Goal: Navigation & Orientation: Find specific page/section

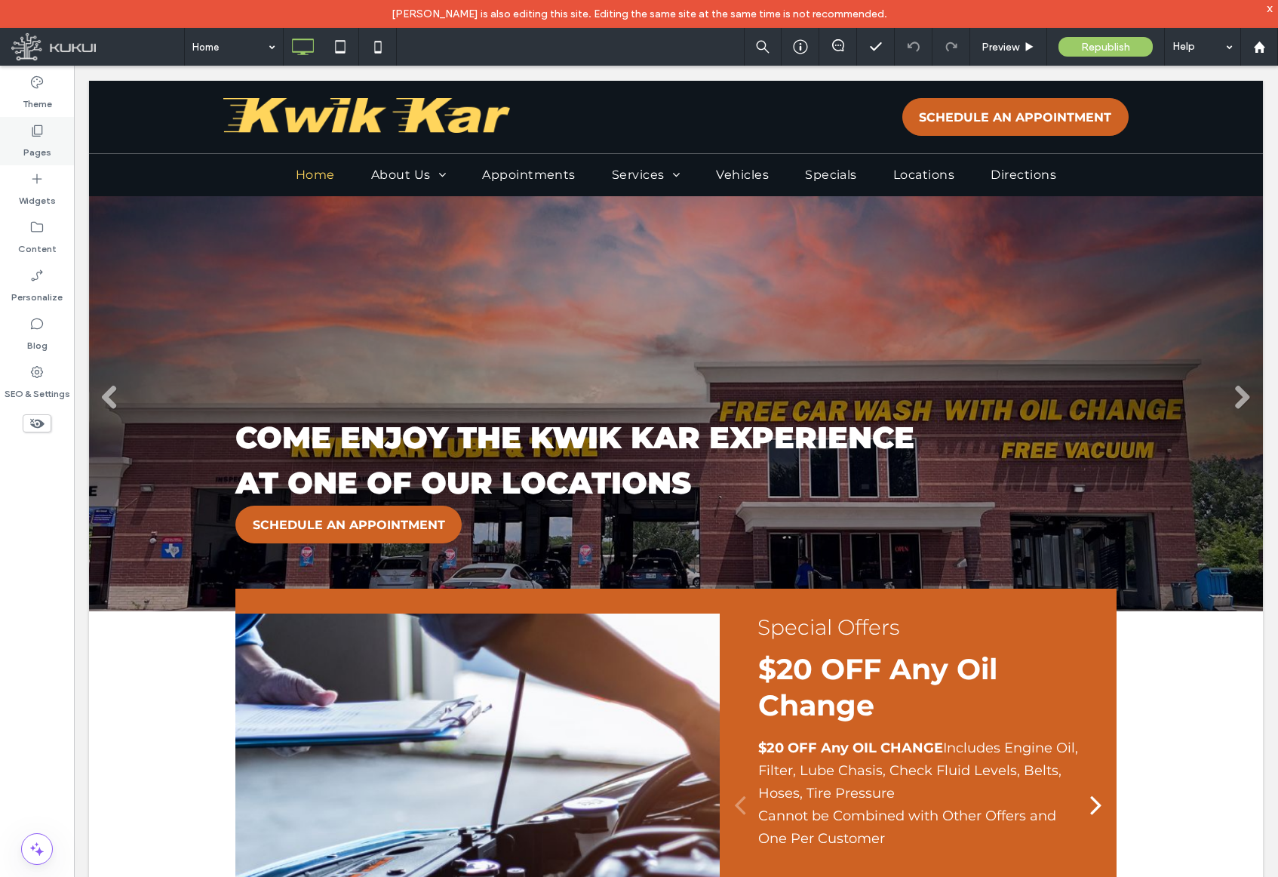
click at [35, 143] on label "Pages" at bounding box center [37, 148] width 28 height 21
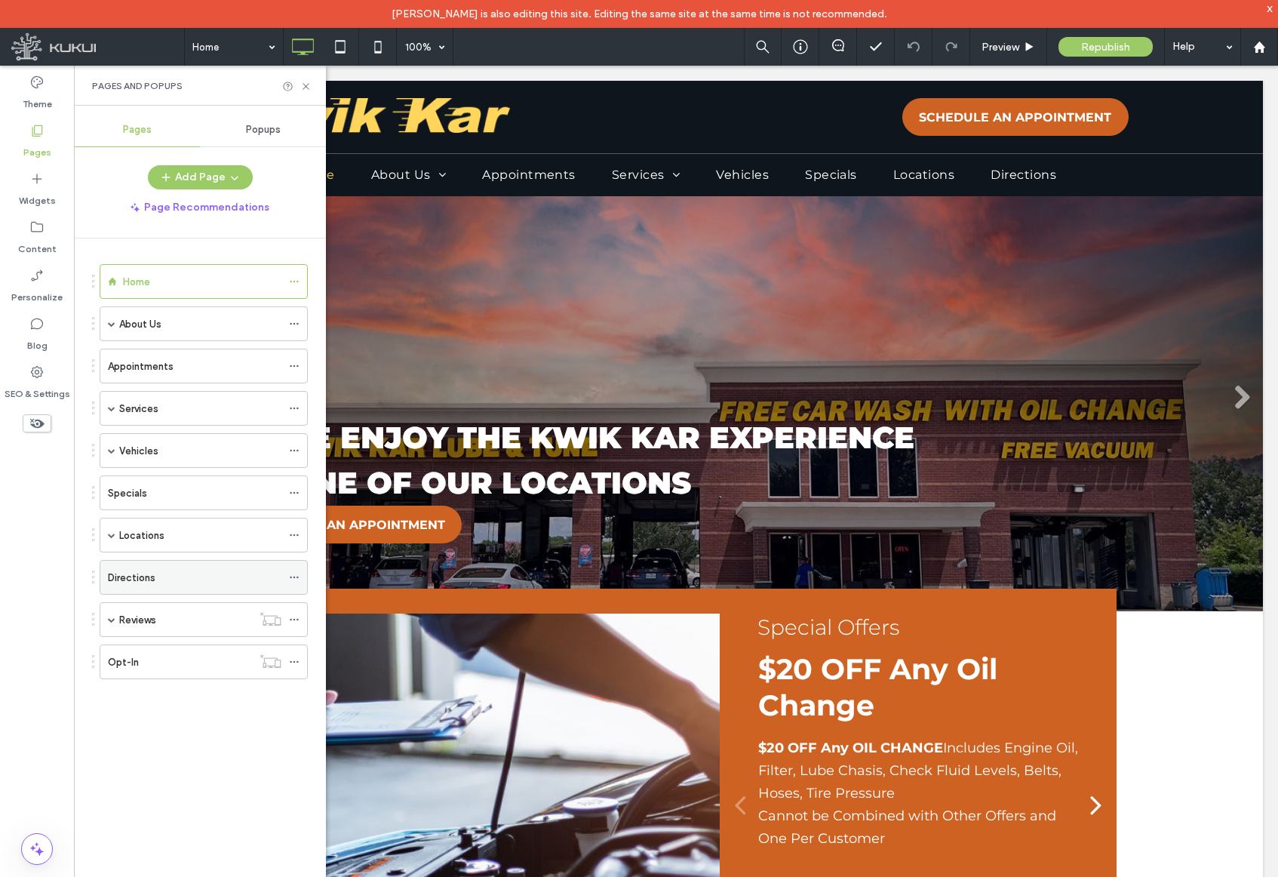
click at [152, 582] on label "Directions" at bounding box center [132, 577] width 48 height 26
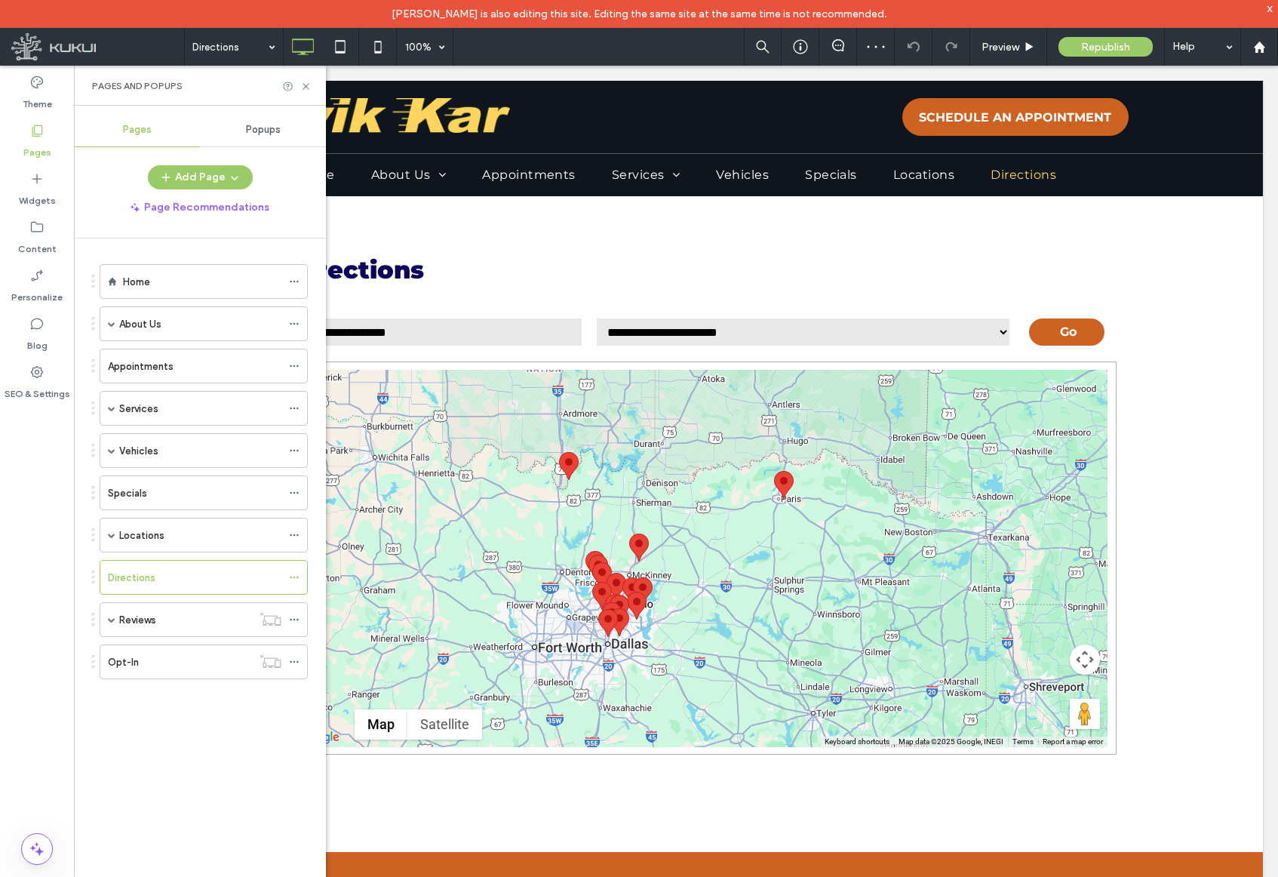
click at [506, 233] on div "Click to edit in Flex Mode" at bounding box center [676, 524] width 1174 height 656
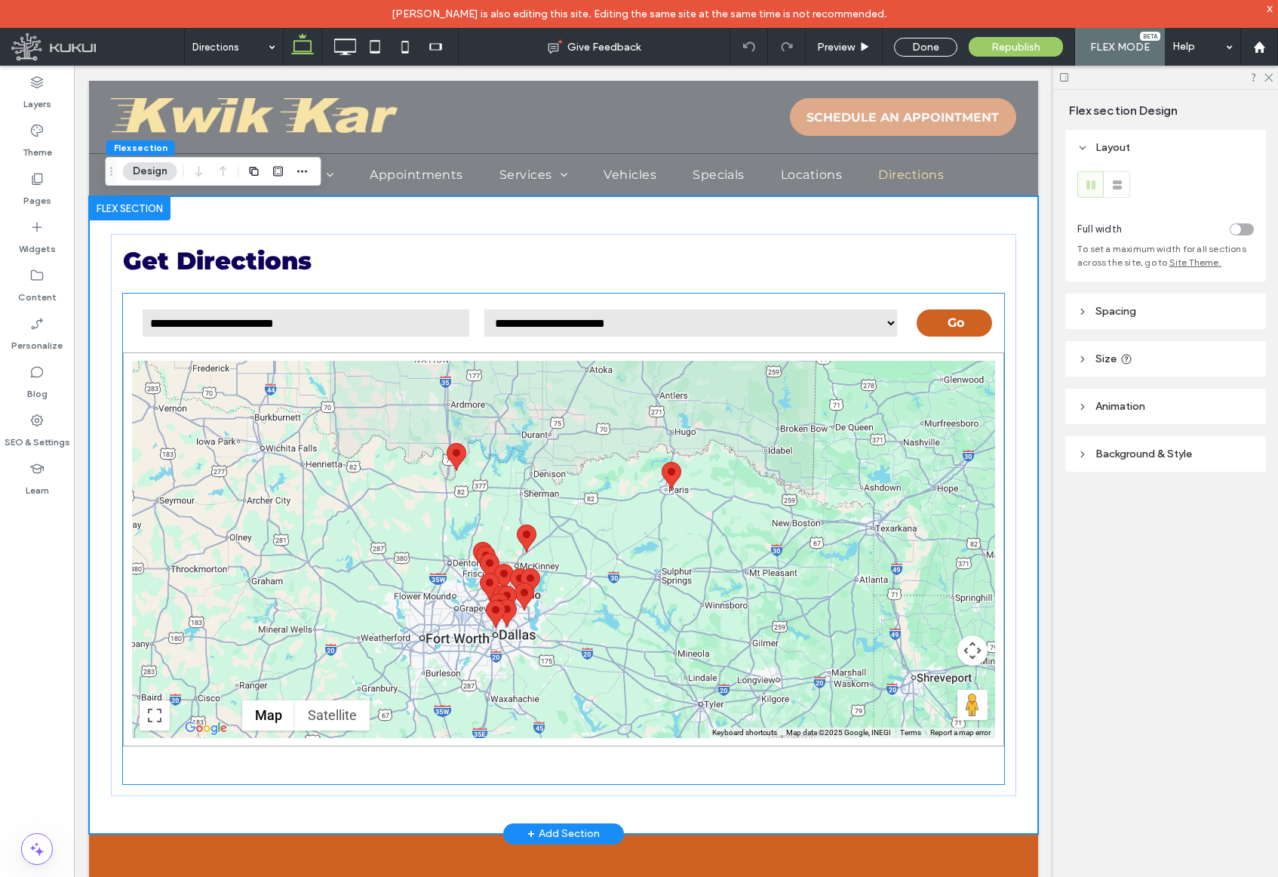
click at [503, 329] on select "**********" at bounding box center [691, 323] width 416 height 30
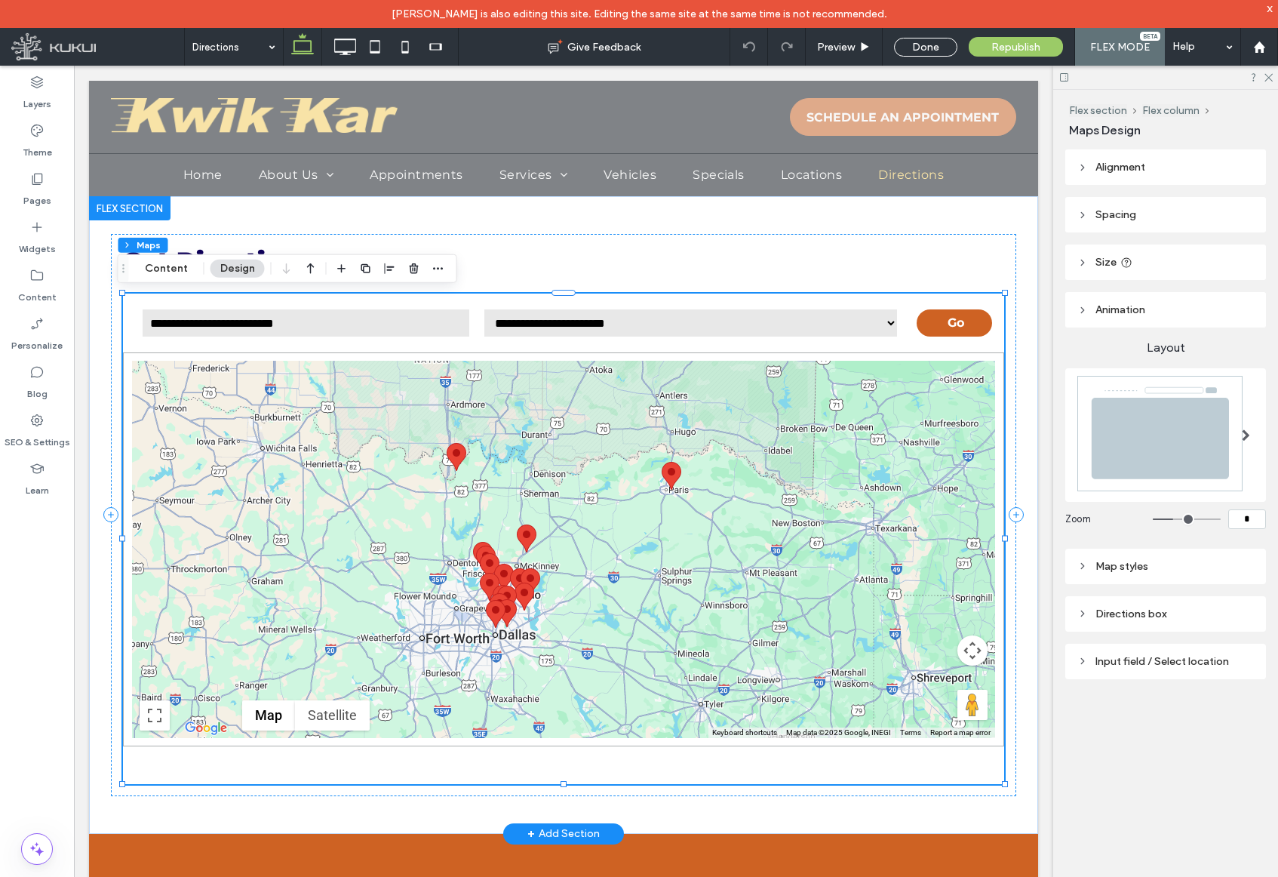
click at [871, 326] on select "**********" at bounding box center [691, 323] width 416 height 30
click at [515, 583] on img at bounding box center [525, 597] width 20 height 28
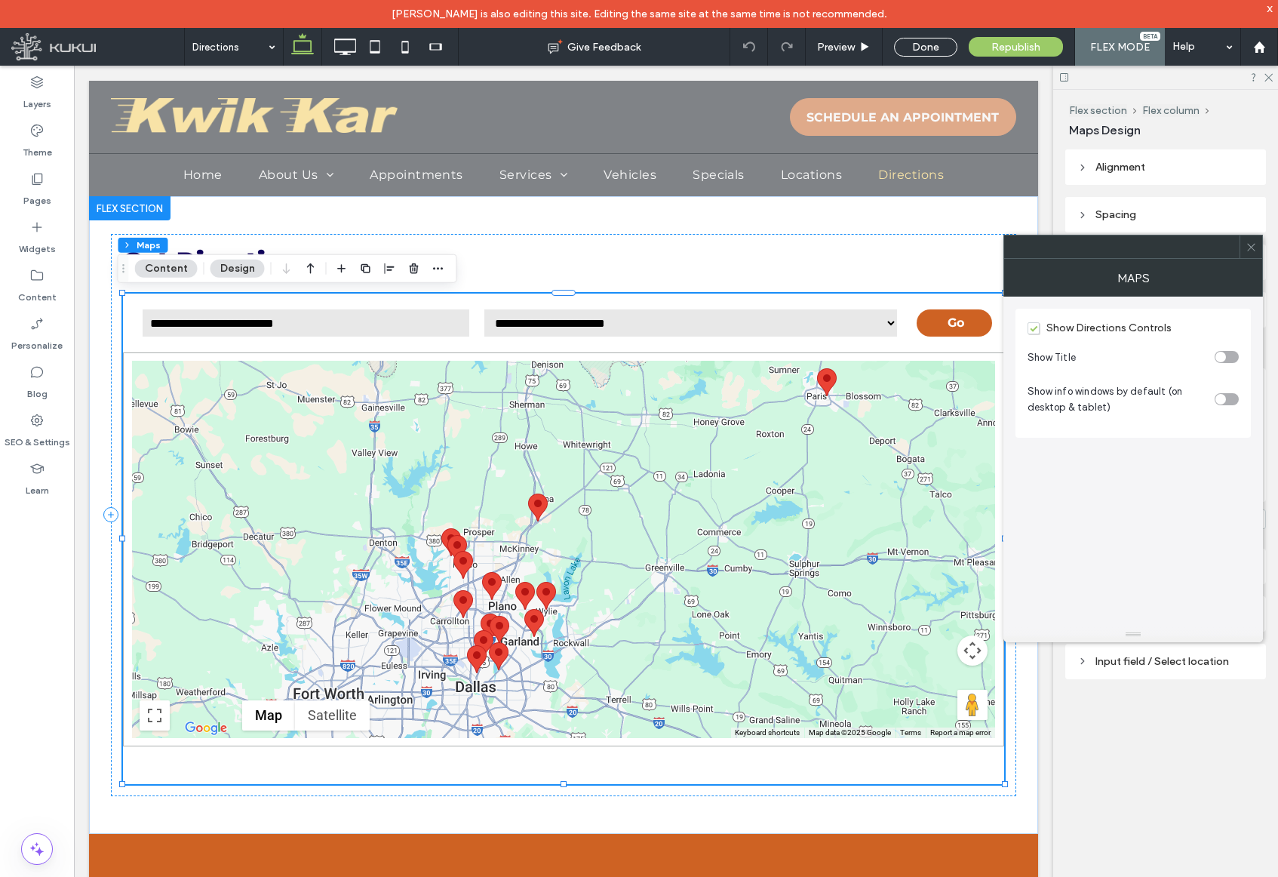
click at [1250, 249] on icon at bounding box center [1251, 246] width 11 height 11
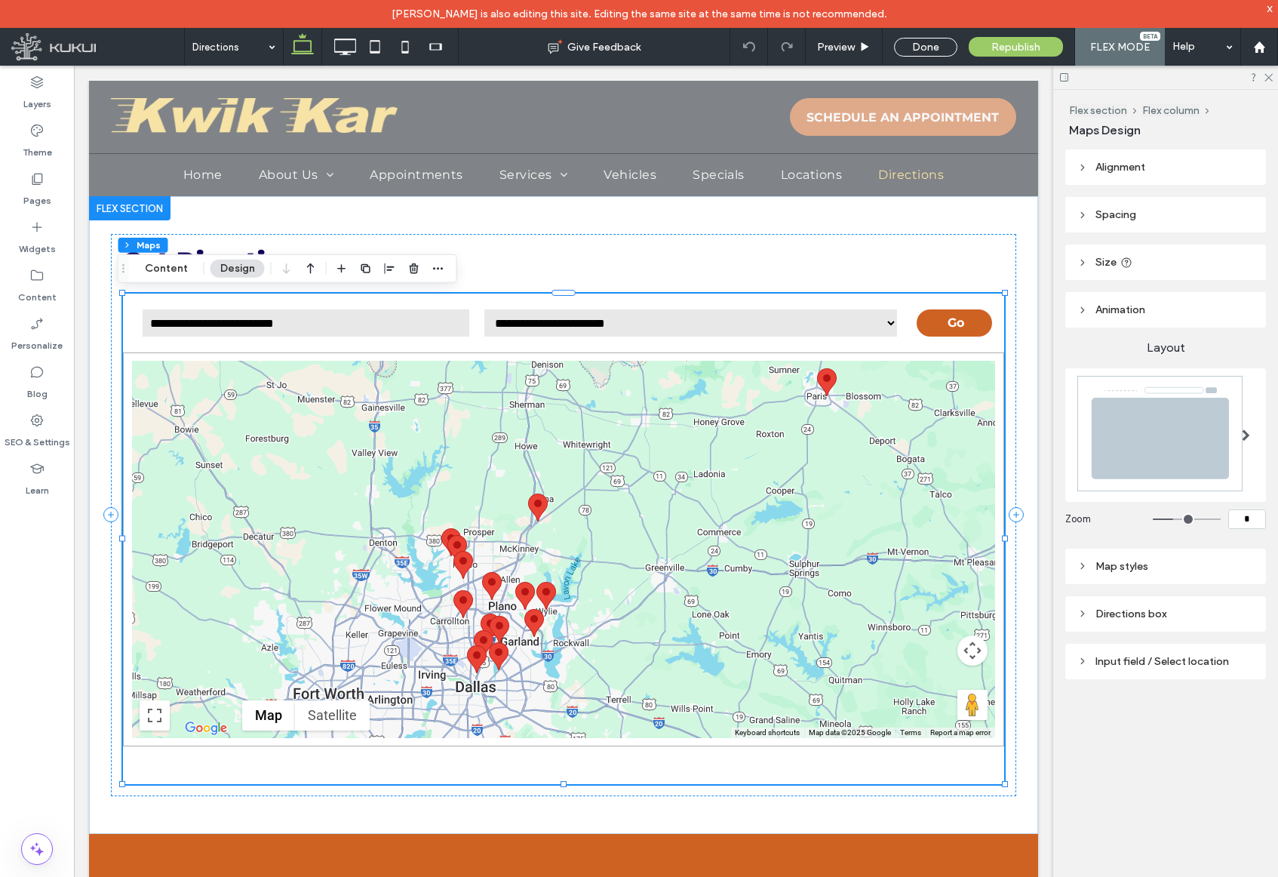
click at [1084, 660] on icon at bounding box center [1083, 661] width 11 height 11
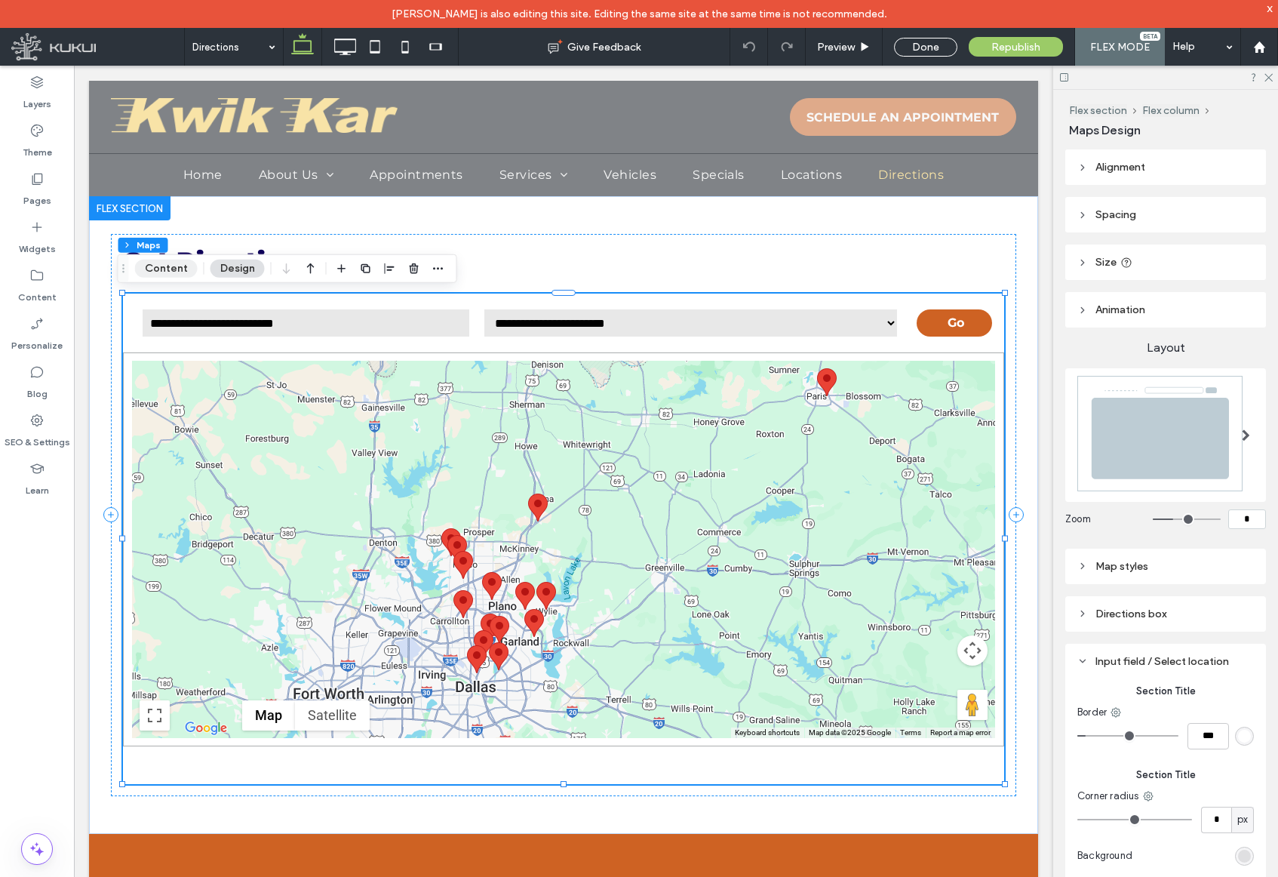
click at [163, 266] on button "Content" at bounding box center [166, 269] width 63 height 18
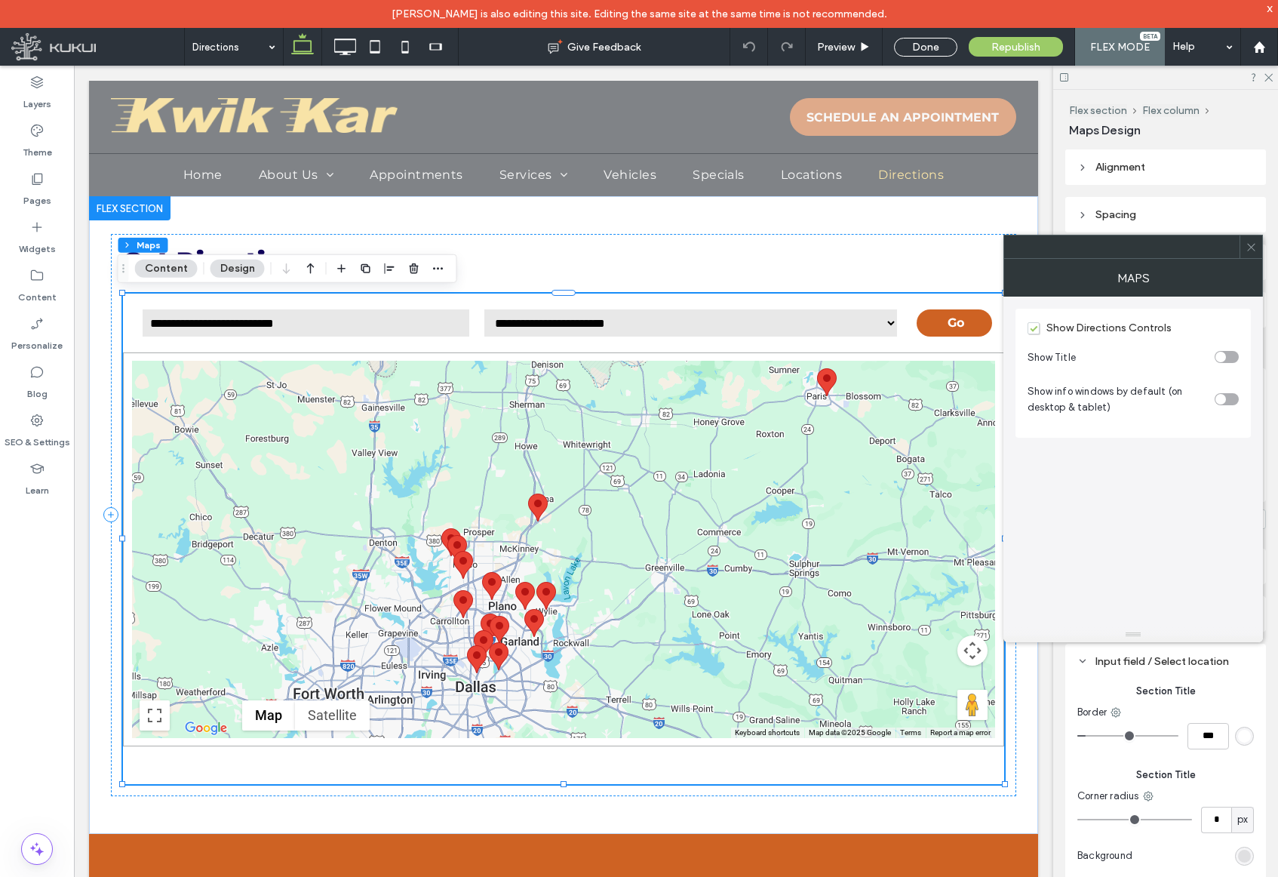
click at [1250, 245] on use at bounding box center [1251, 247] width 8 height 8
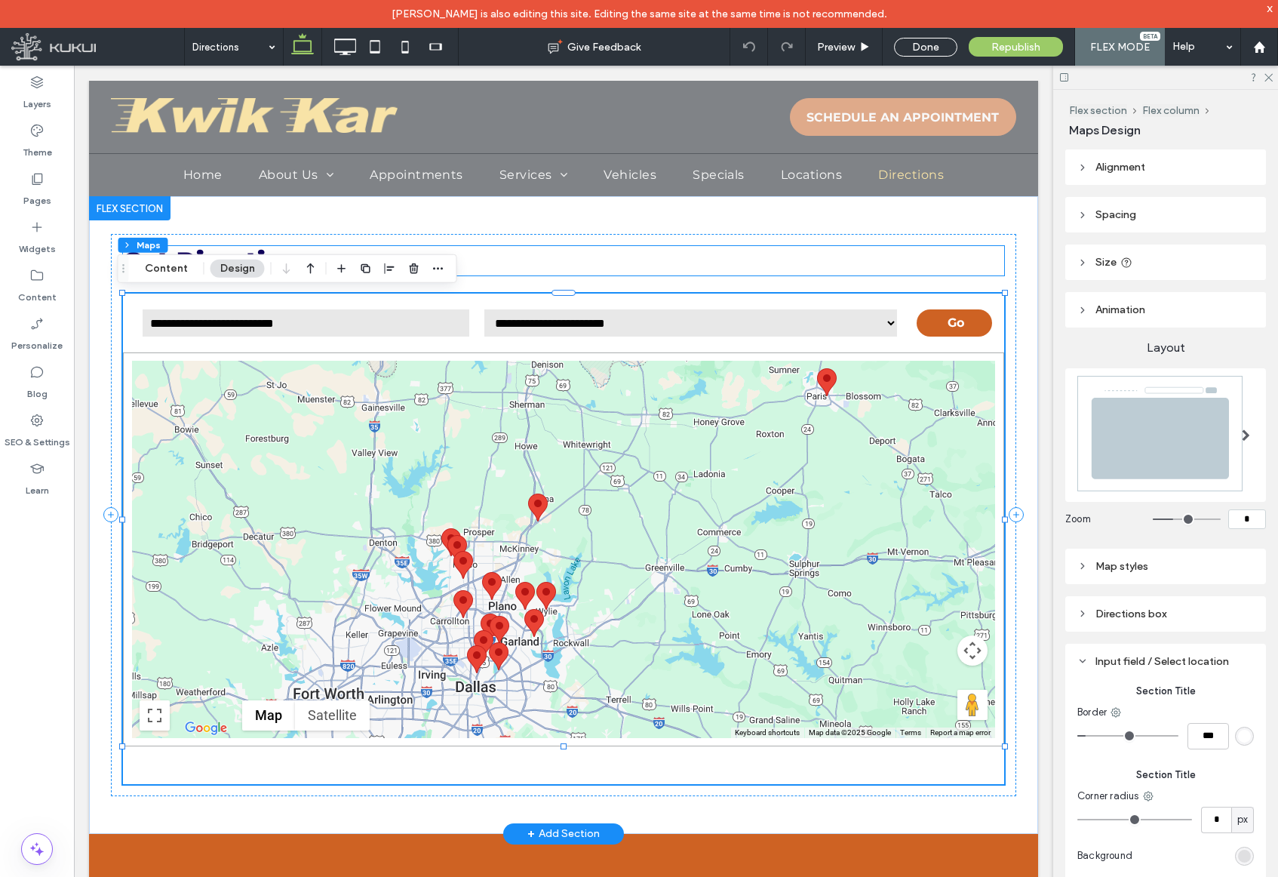
click at [635, 263] on h2 "Get Directions" at bounding box center [563, 260] width 881 height 29
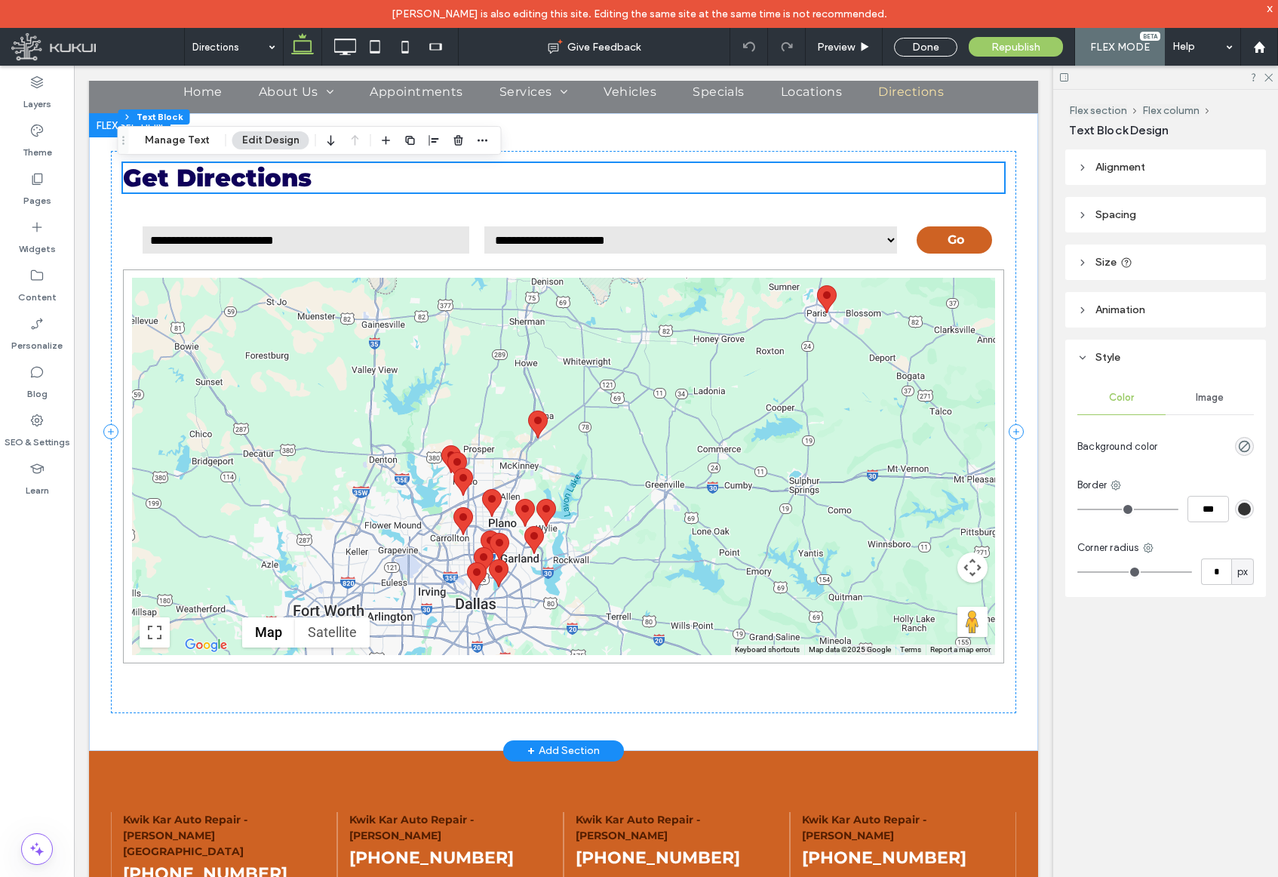
scroll to position [85, 0]
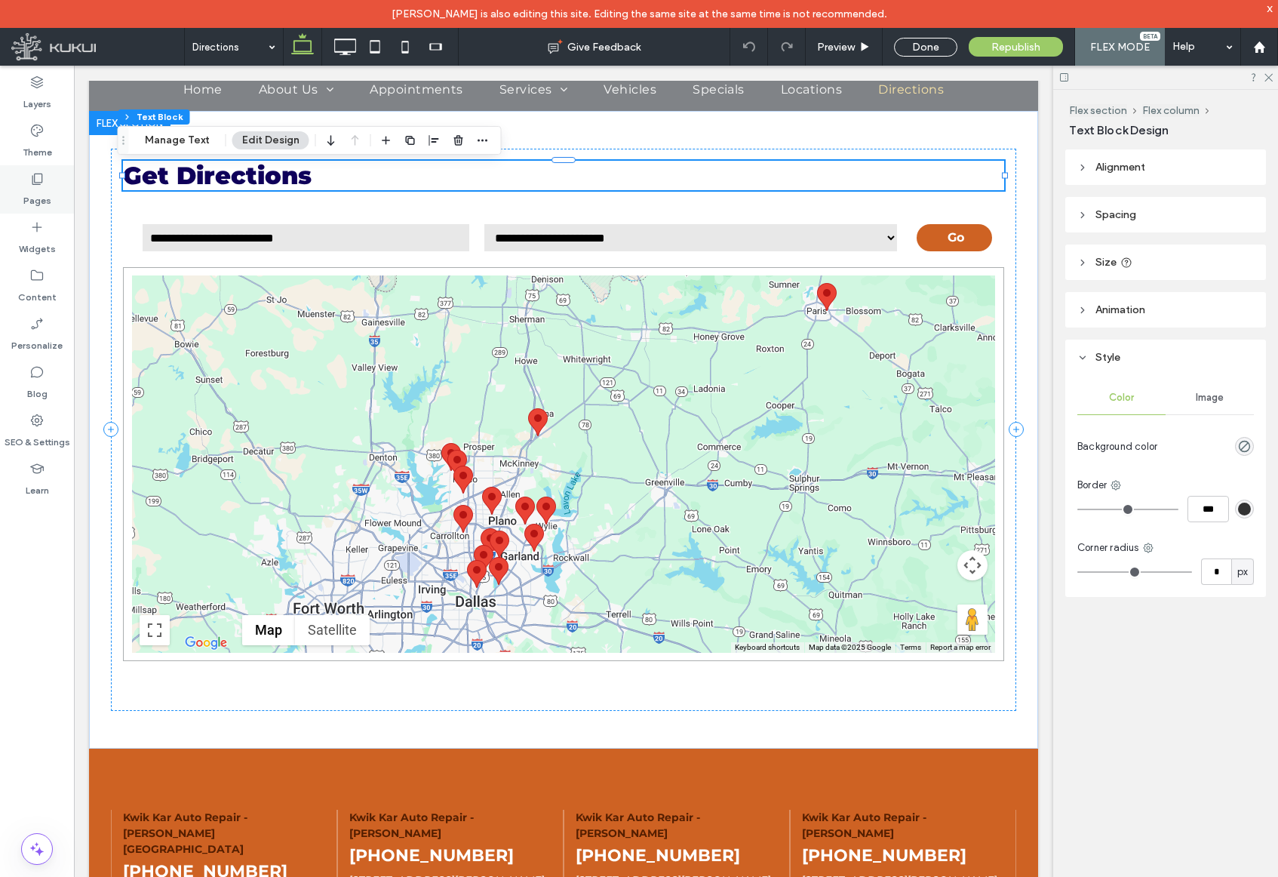
click at [26, 177] on div "Pages" at bounding box center [37, 189] width 74 height 48
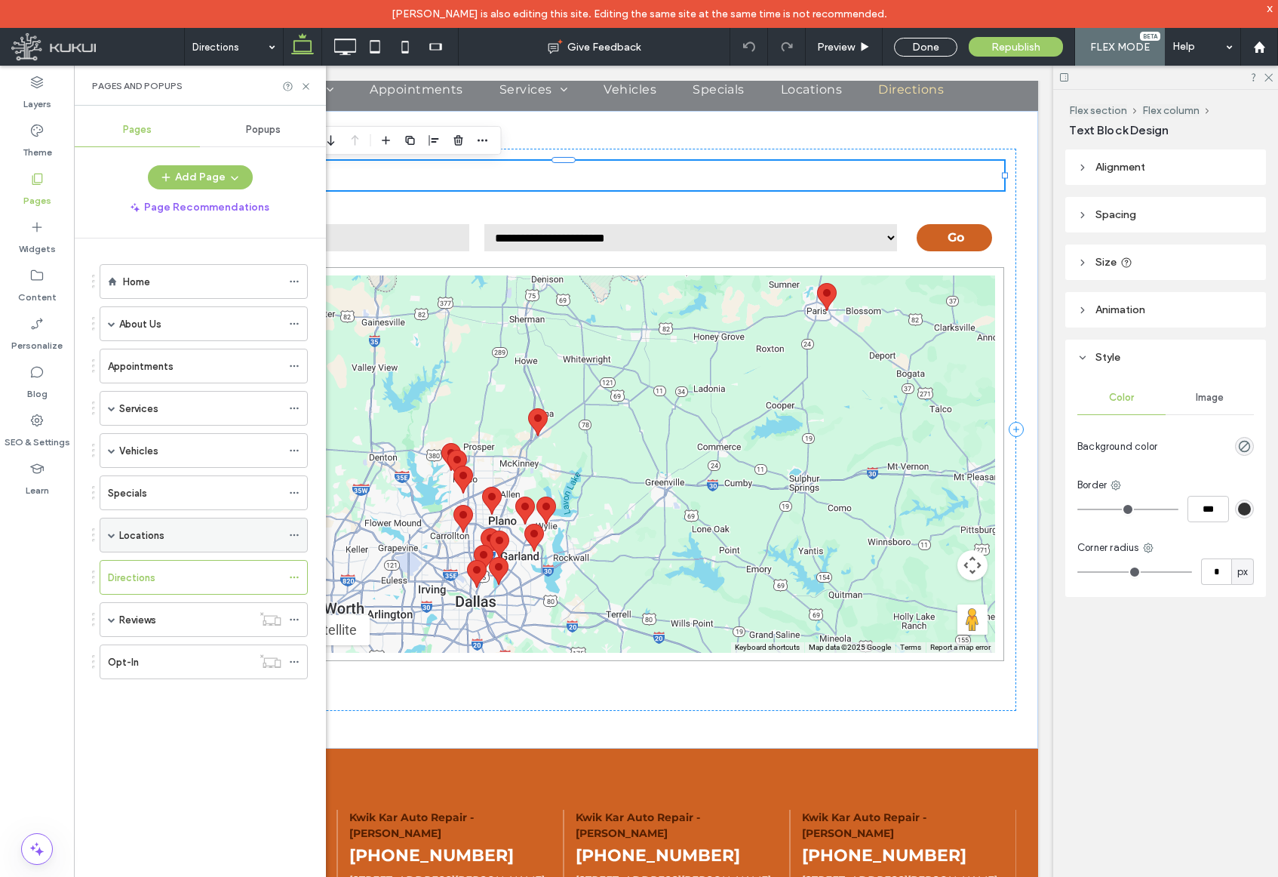
click at [173, 527] on div "Locations" at bounding box center [200, 535] width 162 height 16
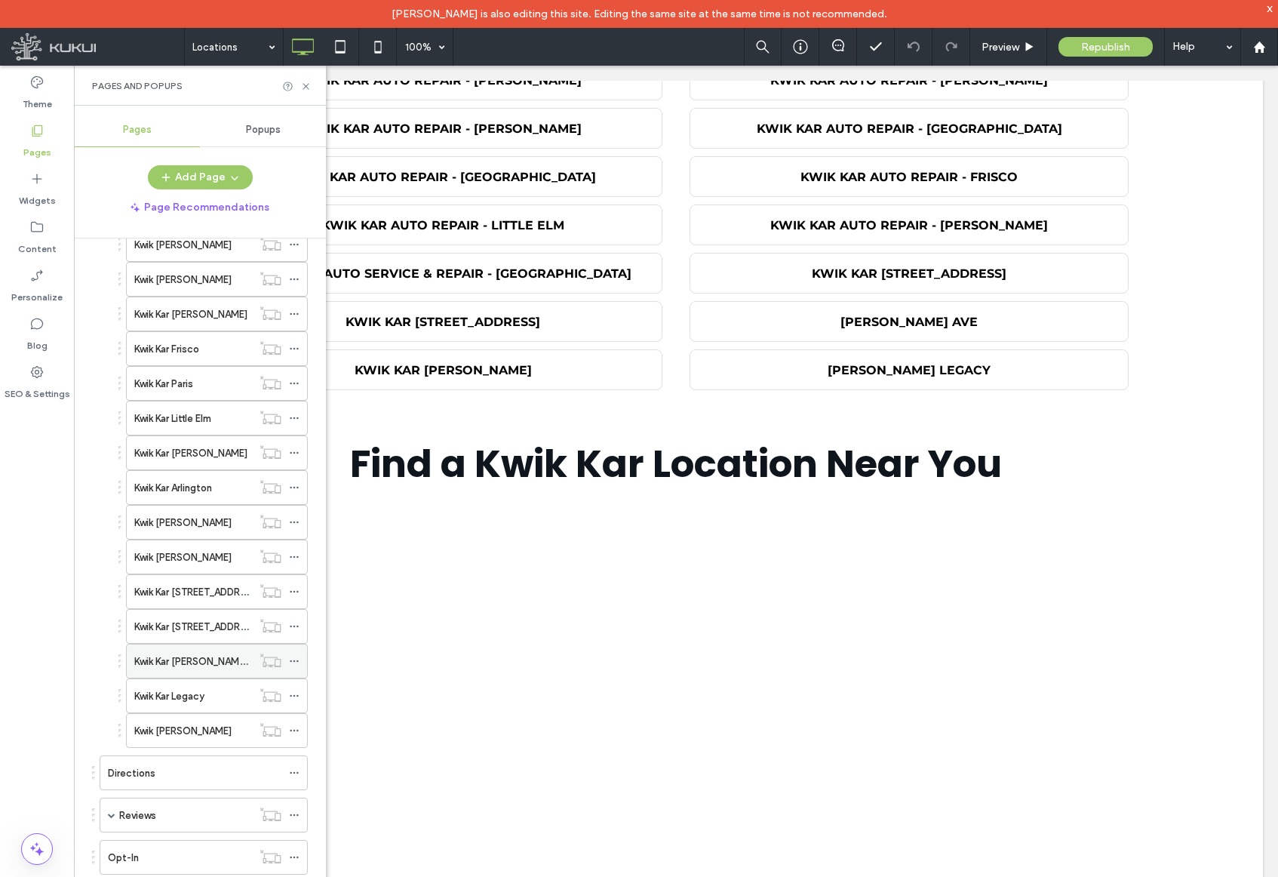
scroll to position [373, 0]
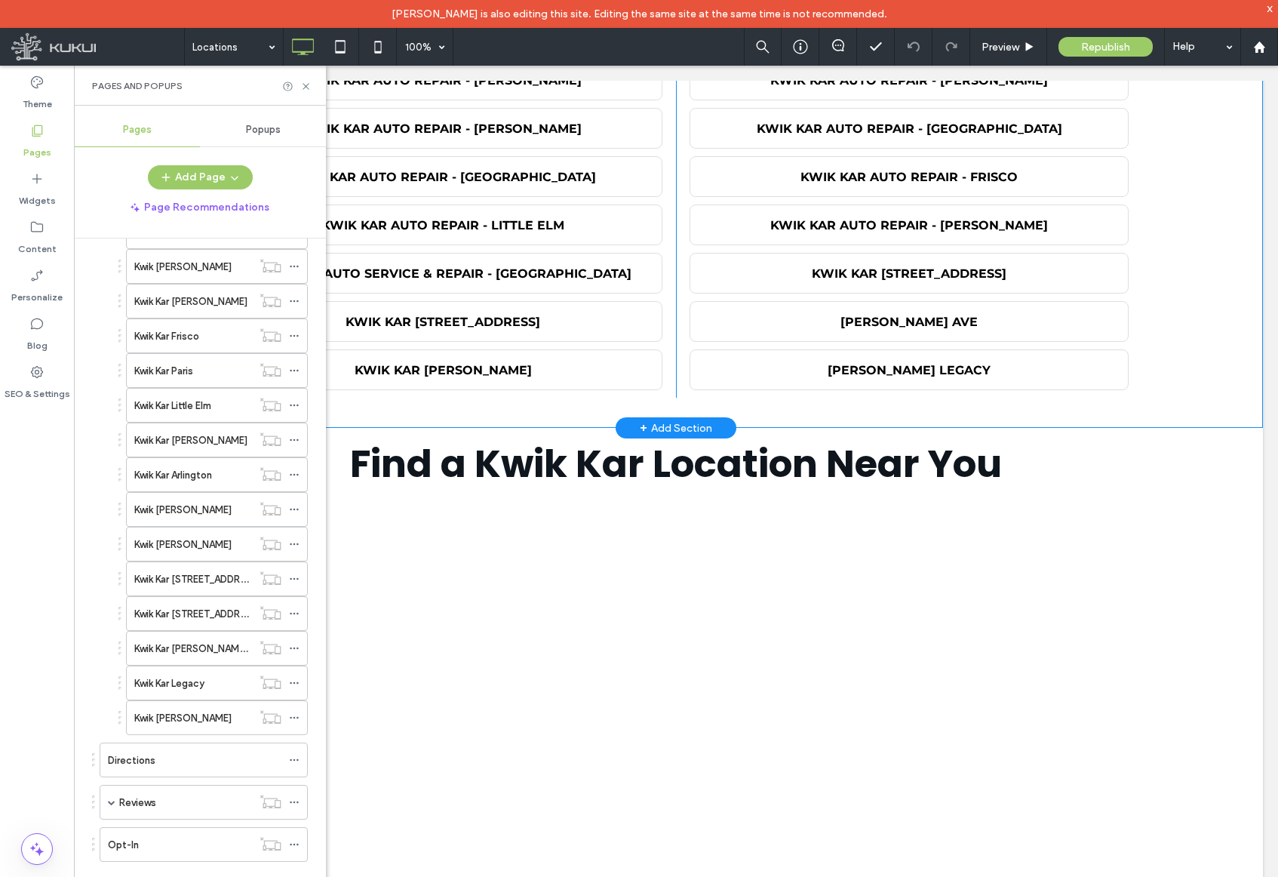
click at [445, 404] on div "KWIK KAR AUTO REPAIR – [PERSON_NAME][GEOGRAPHIC_DATA] KWIK KAR AUTO REPAIR - [P…" at bounding box center [676, 201] width 1174 height 454
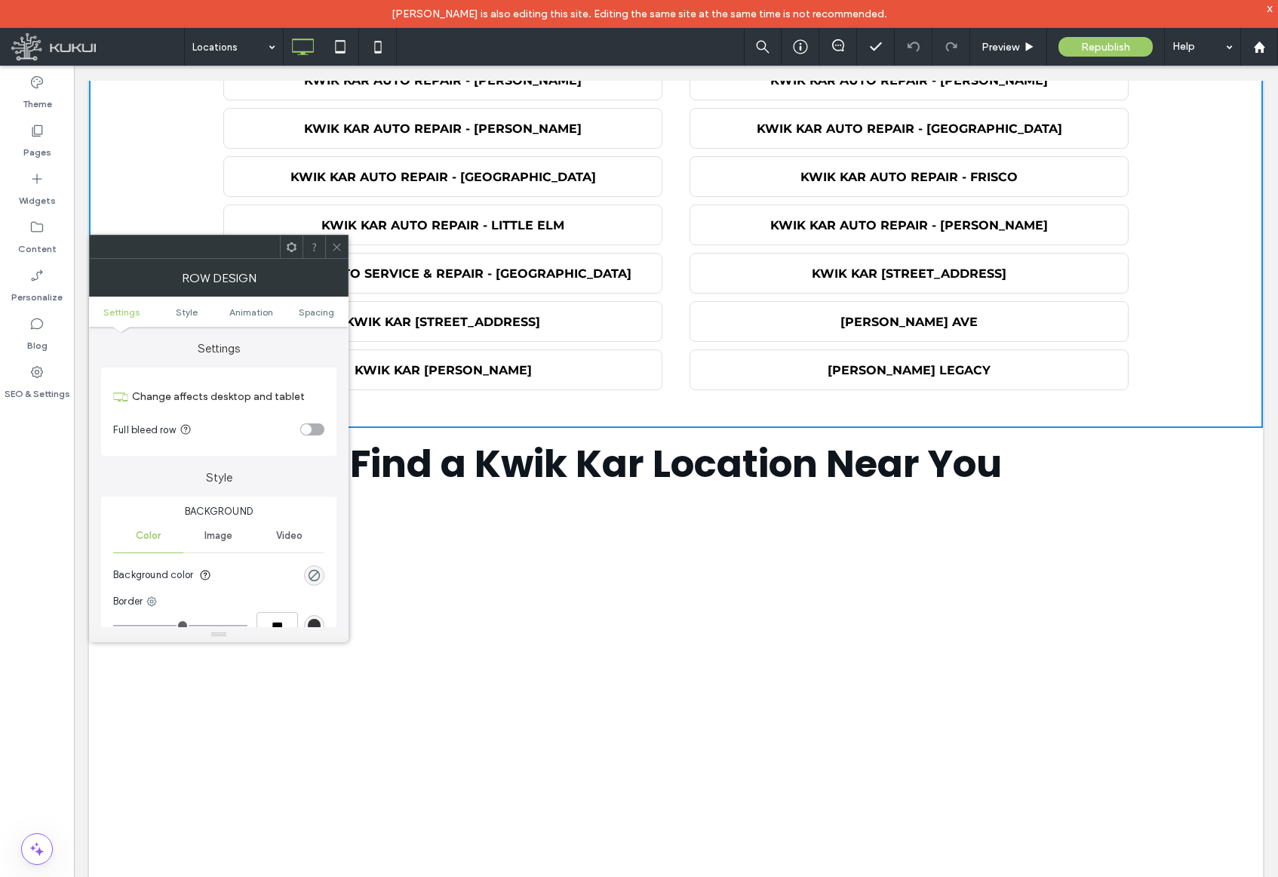
click at [343, 243] on div at bounding box center [336, 246] width 23 height 23
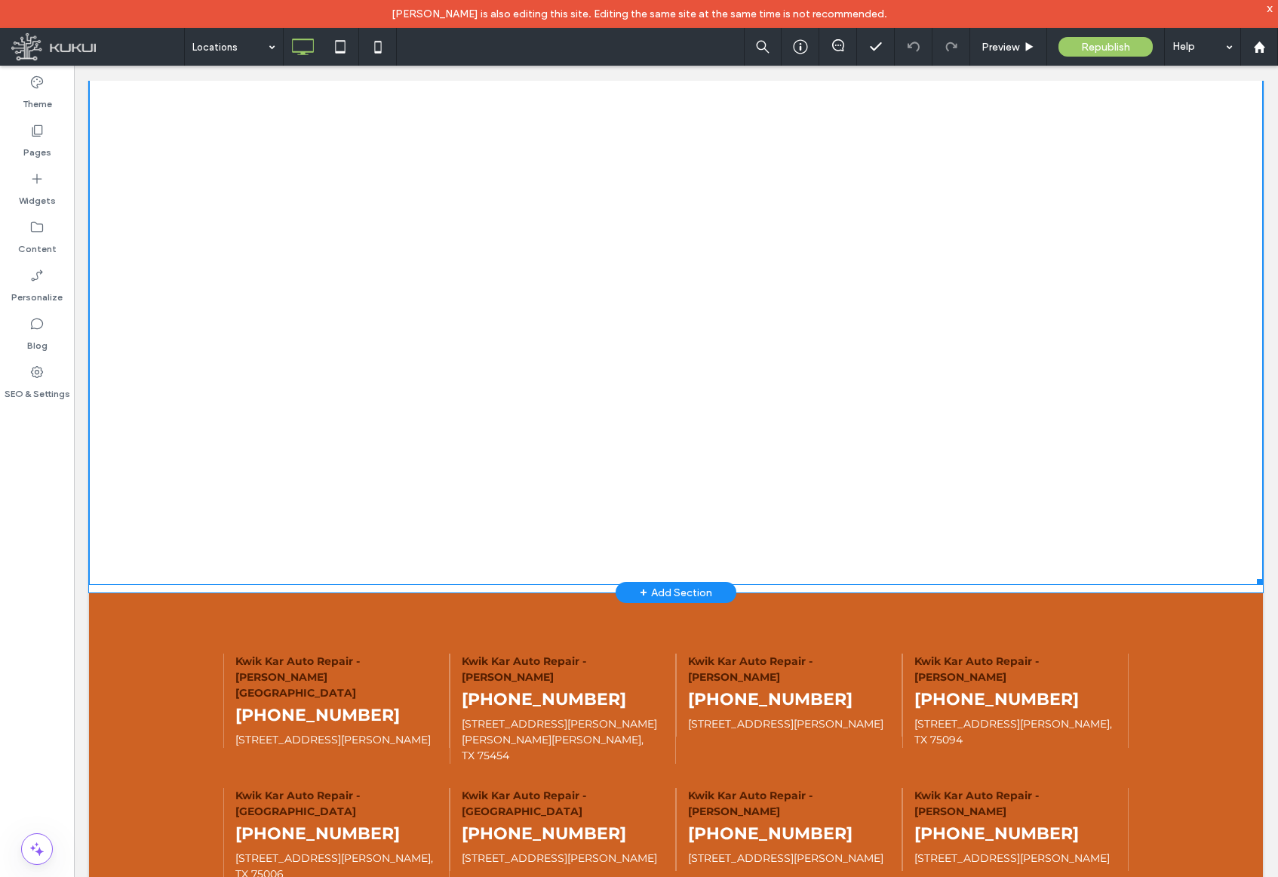
scroll to position [683, 0]
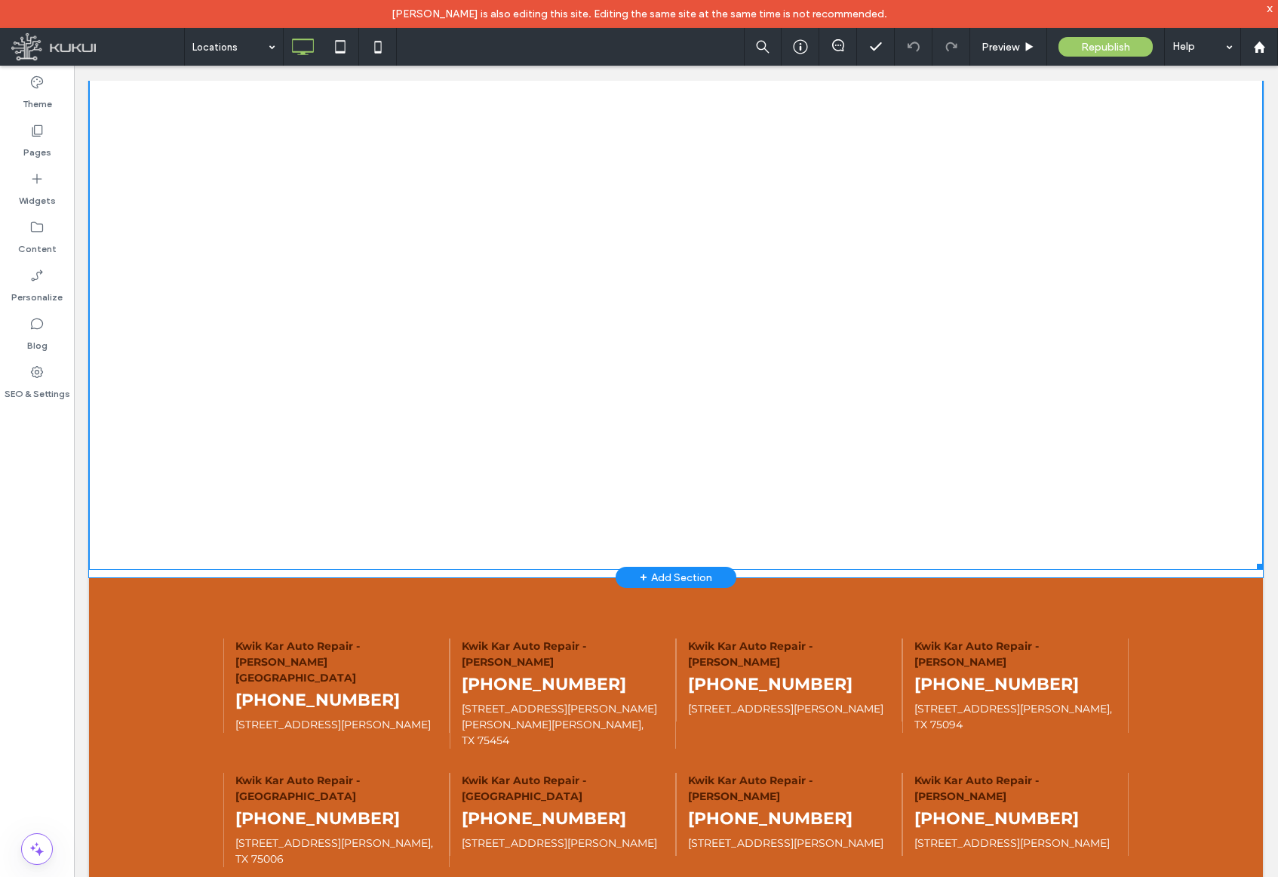
click at [387, 171] on span at bounding box center [676, 306] width 1174 height 528
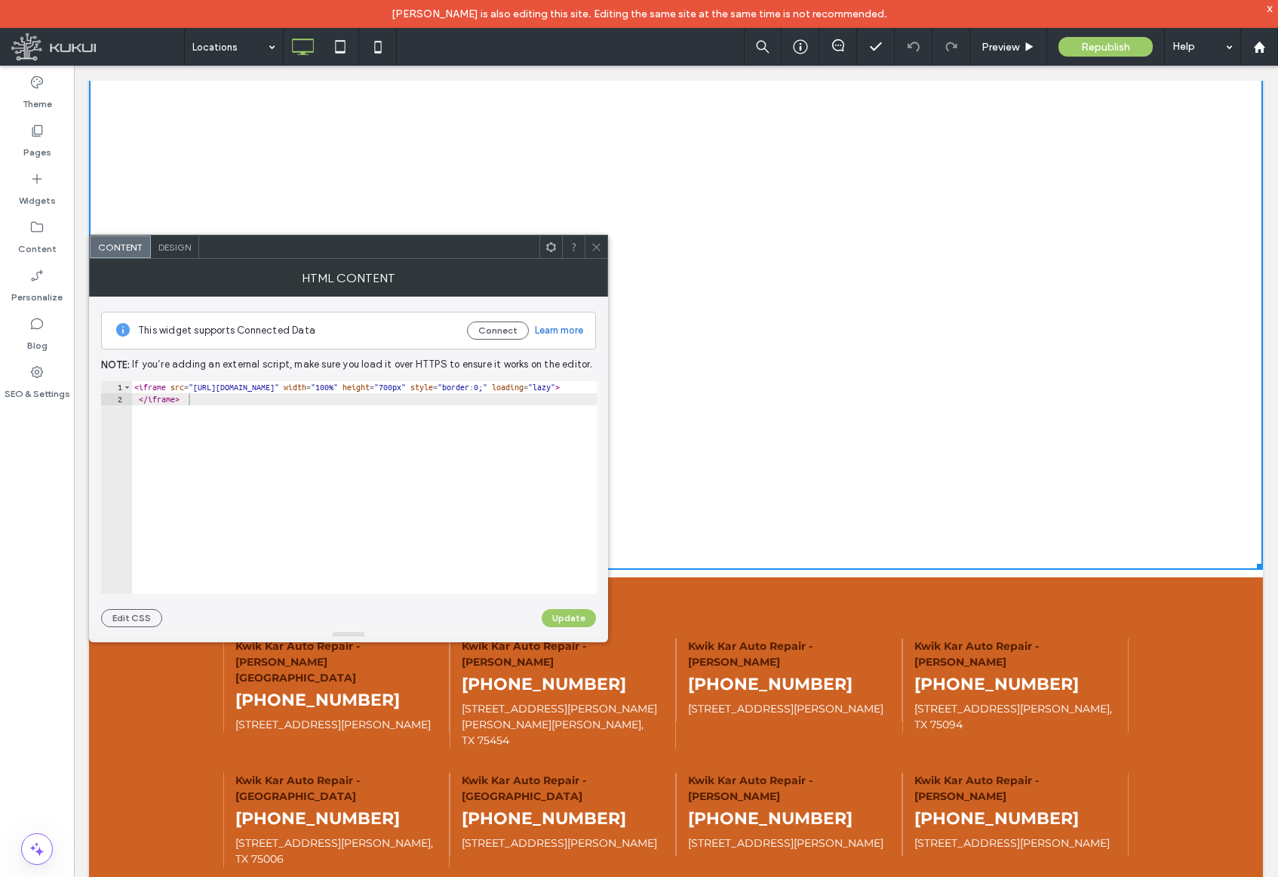
click at [601, 250] on icon at bounding box center [596, 246] width 11 height 11
